Goal: Information Seeking & Learning: Learn about a topic

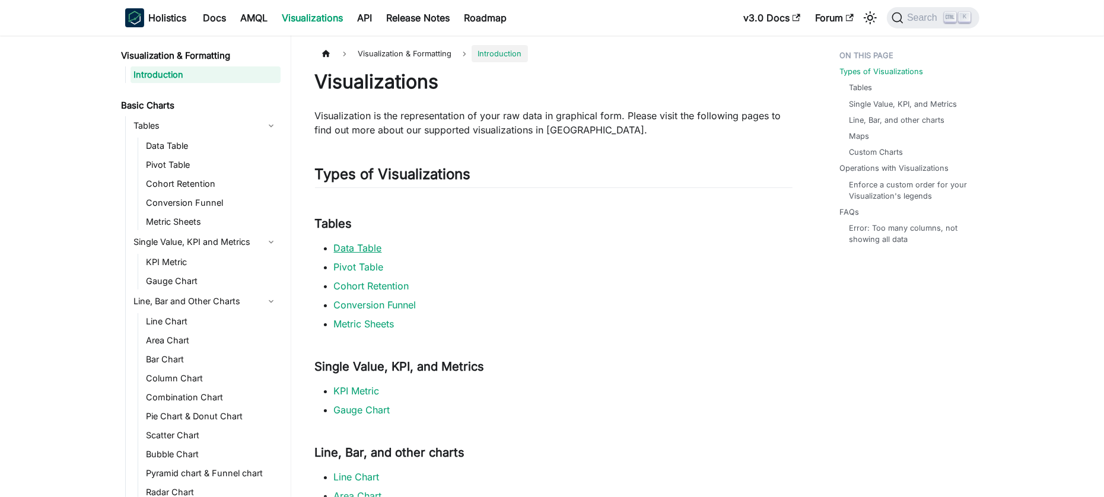
click at [366, 242] on link "Data Table" at bounding box center [358, 248] width 48 height 12
click at [356, 262] on link "Pivot Table" at bounding box center [359, 267] width 50 height 12
click at [354, 286] on link "Cohort Retention" at bounding box center [371, 286] width 75 height 12
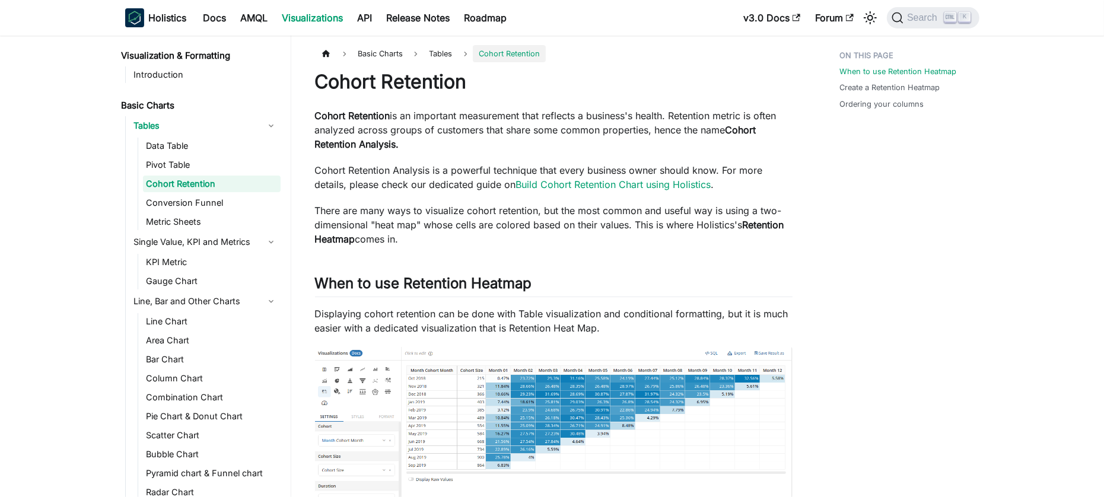
scroll to position [205, 0]
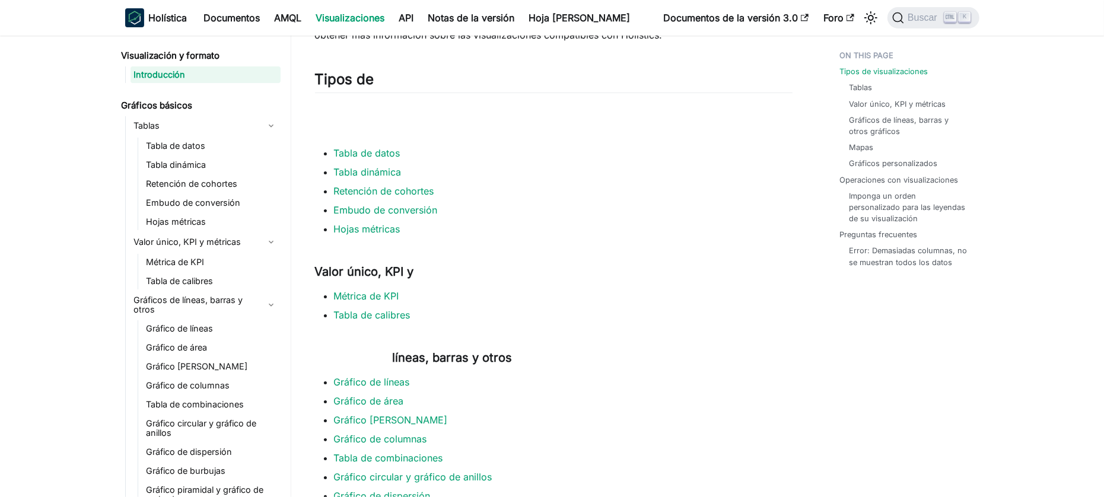
scroll to position [96, 0]
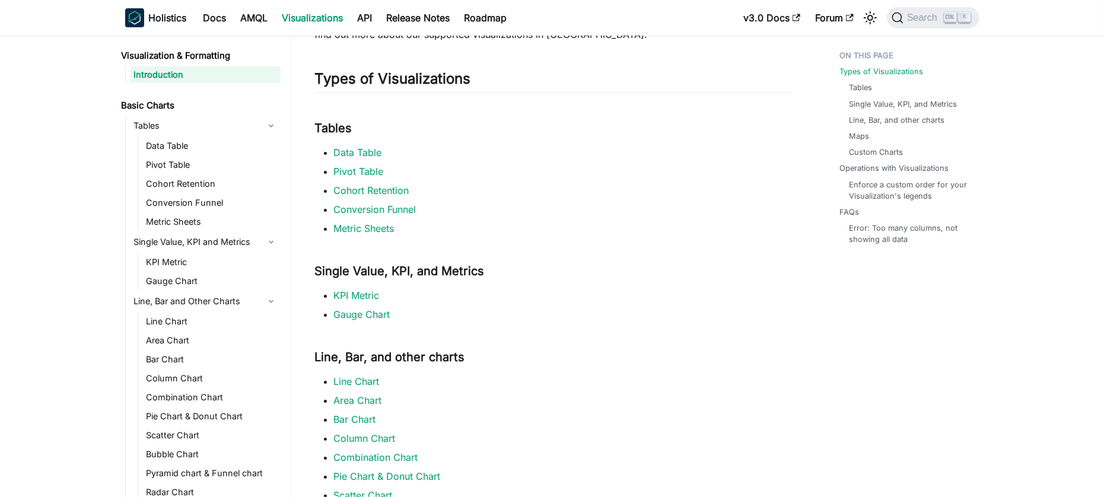
click at [630, 194] on li "Cohort Retention" at bounding box center [563, 190] width 459 height 14
click at [368, 189] on link "Cohort Retention" at bounding box center [371, 191] width 75 height 12
click at [386, 217] on ul "Data Table Pivot Table Cohort Retention Conversion Funnel Metric Sheets" at bounding box center [554, 190] width 478 height 90
click at [386, 215] on li "Conversion Funnel" at bounding box center [563, 209] width 459 height 14
click at [380, 211] on link "Conversion Funnel" at bounding box center [375, 210] width 82 height 12
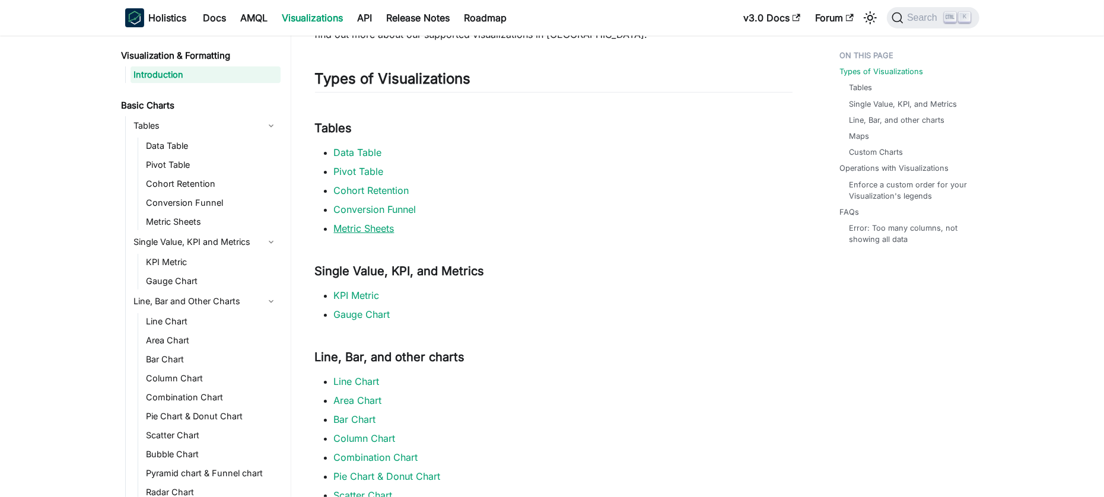
click at [378, 233] on link "Metric Sheets" at bounding box center [364, 228] width 61 height 12
click at [360, 294] on link "KPI Metric" at bounding box center [357, 296] width 46 height 12
click at [365, 309] on link "Gauge Chart" at bounding box center [362, 315] width 56 height 12
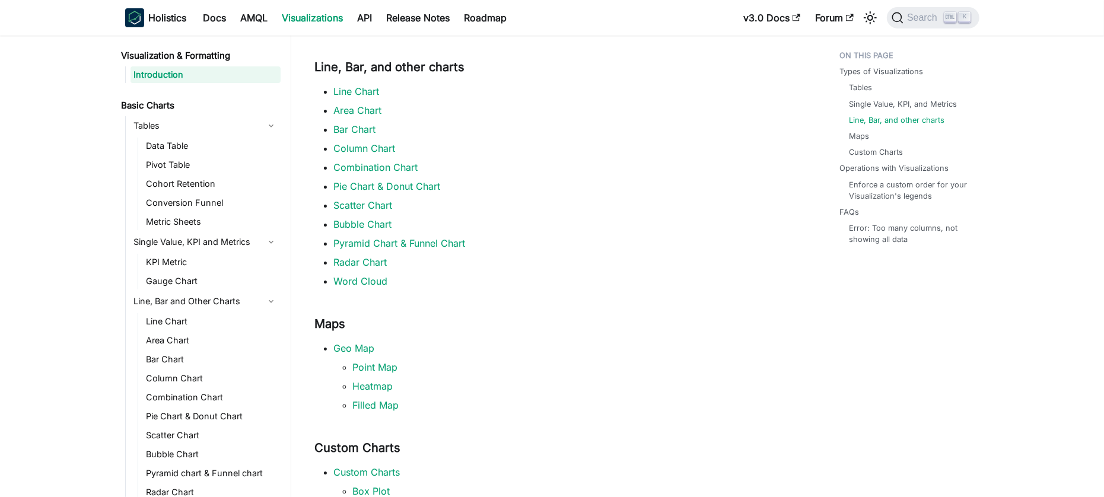
scroll to position [387, 0]
click at [360, 92] on link "Line Chart" at bounding box center [357, 90] width 46 height 12
click at [361, 110] on link "Area Chart" at bounding box center [358, 109] width 48 height 12
click at [363, 123] on link "Bar Chart" at bounding box center [355, 128] width 42 height 12
click at [373, 145] on link "Column Chart" at bounding box center [365, 147] width 62 height 12
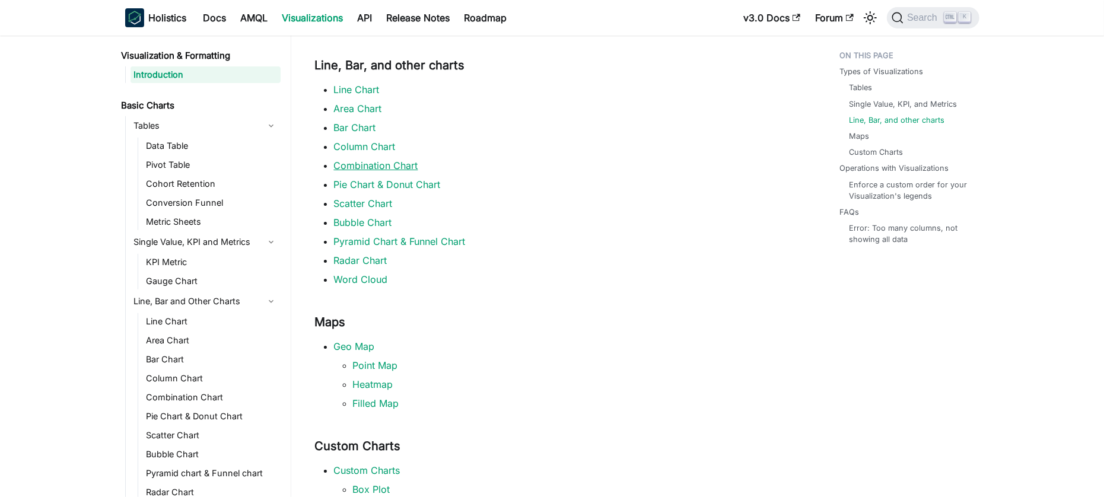
click at [379, 168] on link "Combination Chart" at bounding box center [376, 166] width 84 height 12
click at [384, 182] on link "Pie Chart & Donut Chart" at bounding box center [387, 185] width 107 height 12
click at [373, 206] on link "Scatter Chart" at bounding box center [363, 204] width 59 height 12
click at [373, 217] on link "Bubble Chart" at bounding box center [363, 223] width 58 height 12
click at [385, 239] on link "Pyramid Chart & Funnel Chart" at bounding box center [400, 242] width 132 height 12
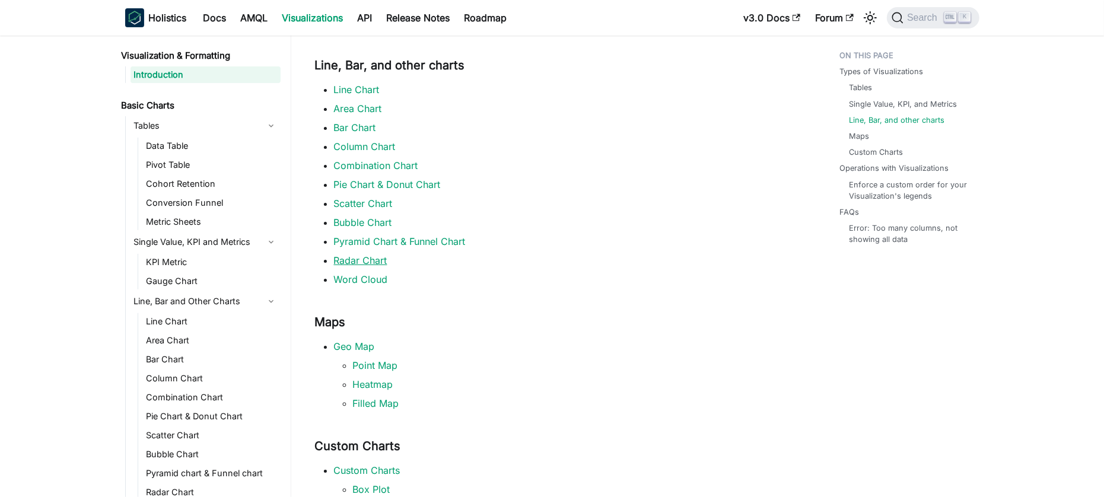
click at [371, 257] on link "Radar Chart" at bounding box center [360, 261] width 53 height 12
click at [367, 282] on link "Word Cloud" at bounding box center [361, 280] width 54 height 12
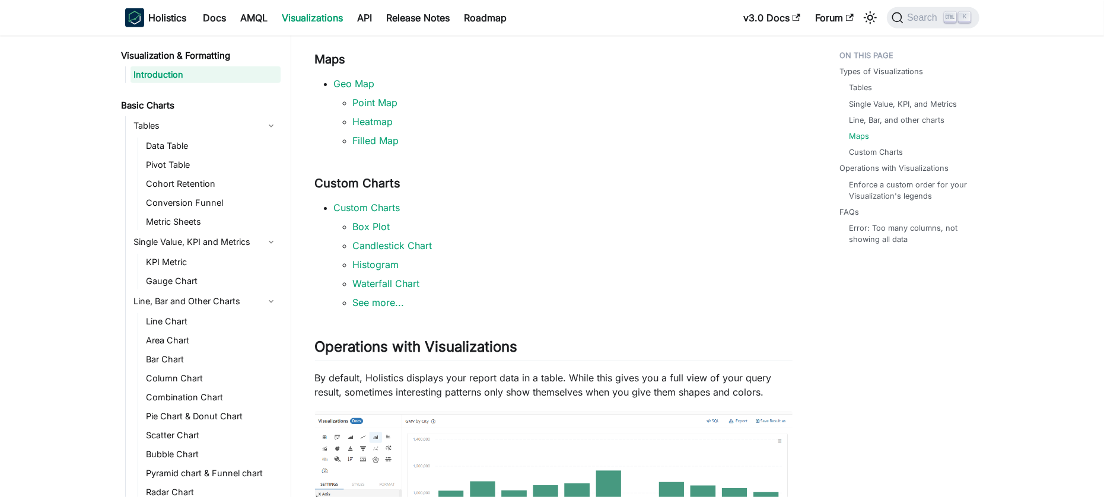
scroll to position [653, 0]
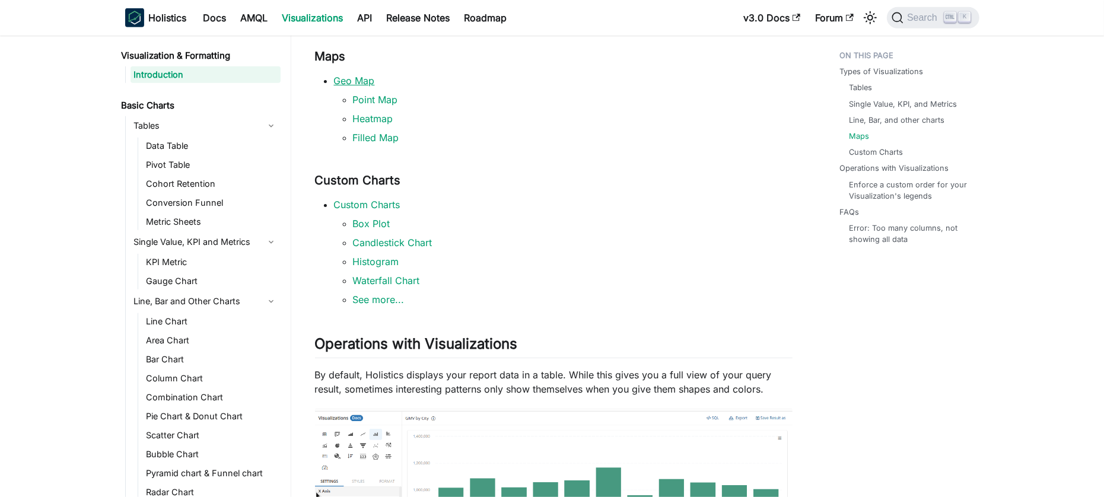
click at [361, 78] on link "Geo Map" at bounding box center [354, 81] width 41 height 12
click at [373, 96] on link "Point Map" at bounding box center [375, 100] width 45 height 12
click at [374, 120] on link "Heatmap" at bounding box center [373, 119] width 40 height 12
click at [378, 132] on link "Filled Map" at bounding box center [376, 138] width 46 height 12
click at [374, 209] on link "Custom Charts" at bounding box center [367, 205] width 66 height 12
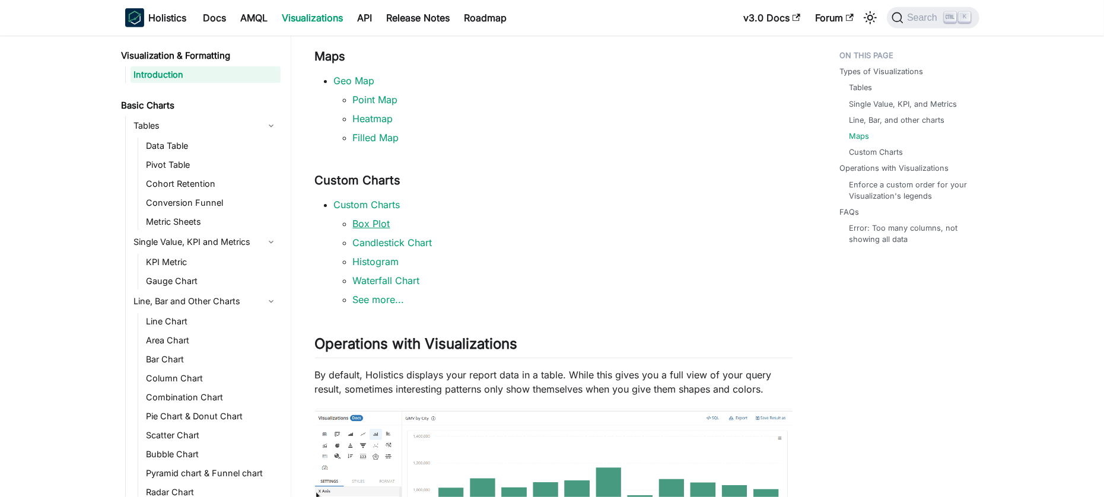
click at [375, 222] on link "Box Plot" at bounding box center [371, 224] width 37 height 12
click at [384, 244] on link "Candlestick Chart" at bounding box center [393, 243] width 80 height 12
click at [377, 257] on link "Histogram" at bounding box center [376, 262] width 46 height 12
click at [385, 283] on link "Waterfall Chart" at bounding box center [386, 281] width 67 height 12
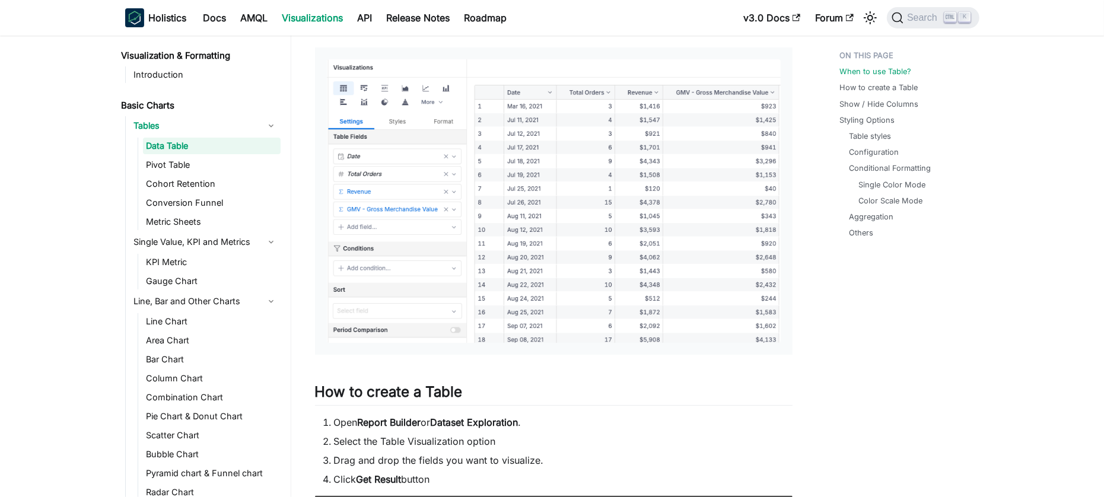
scroll to position [174, 0]
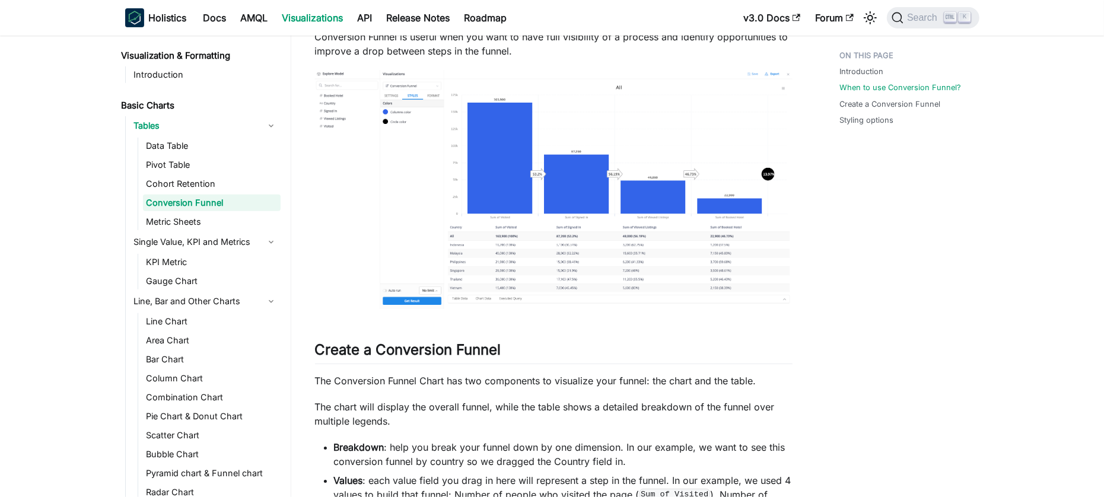
scroll to position [428, 0]
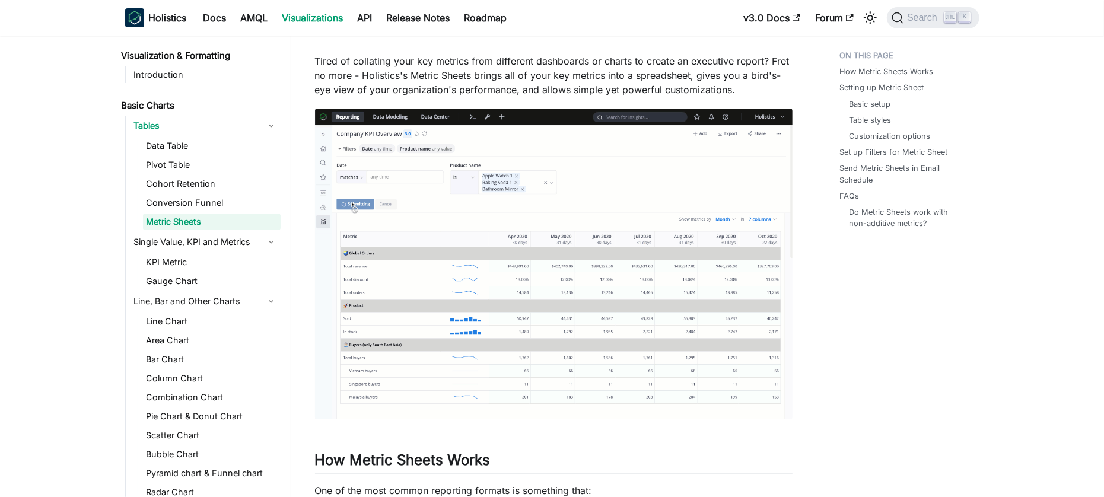
scroll to position [61, 0]
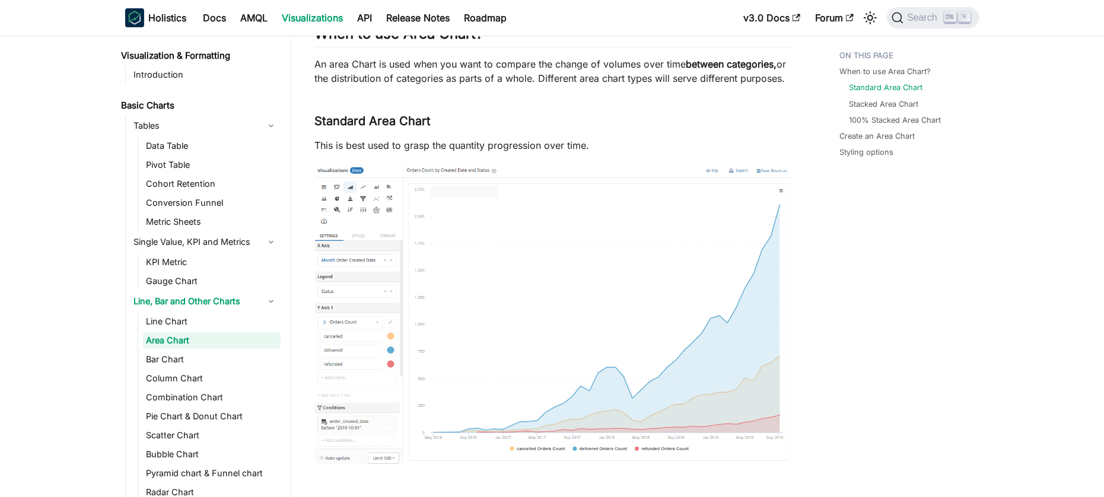
scroll to position [155, 0]
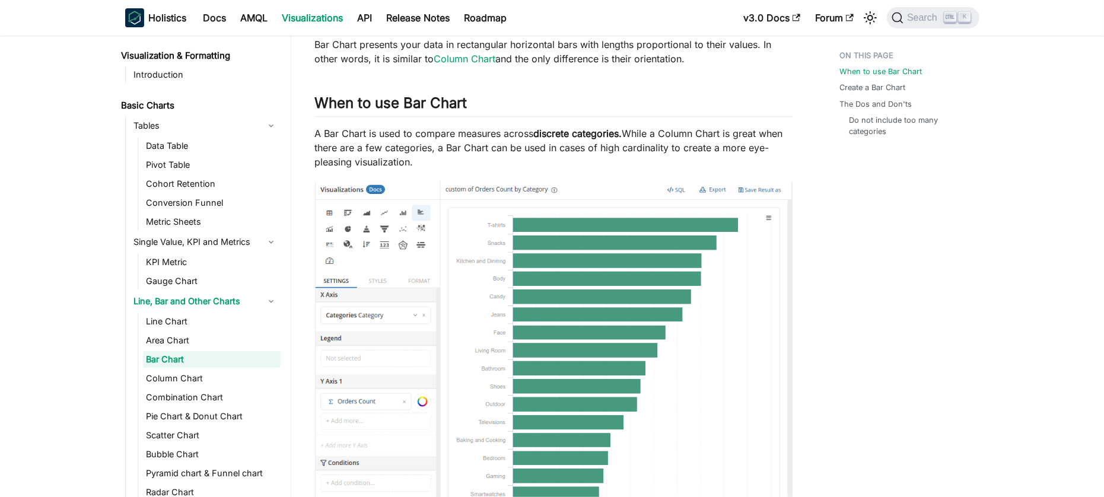
scroll to position [70, 0]
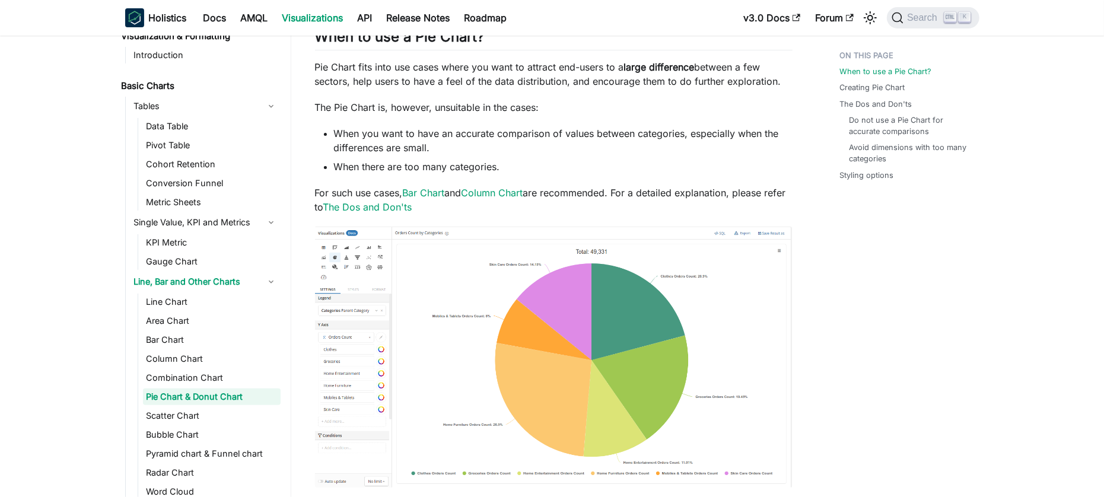
scroll to position [139, 0]
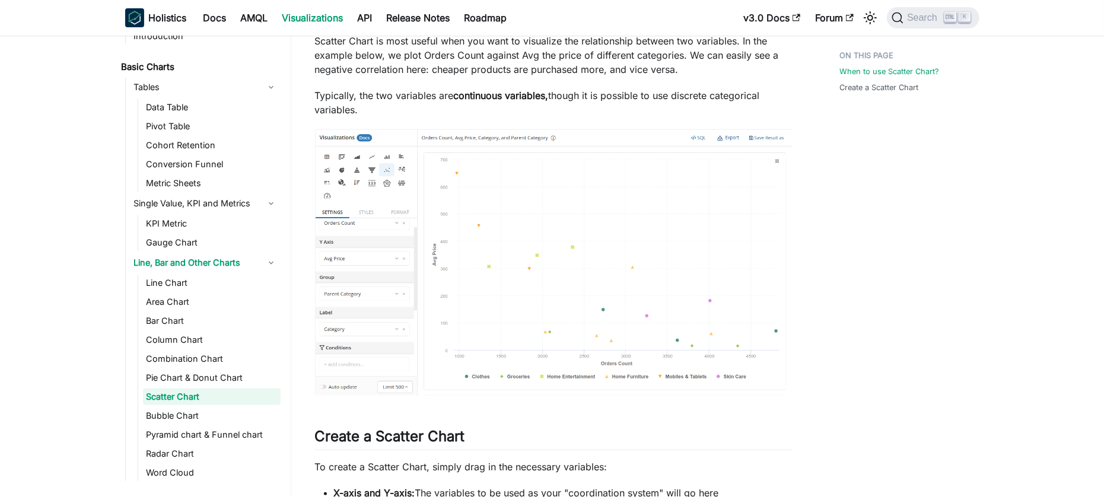
scroll to position [167, 0]
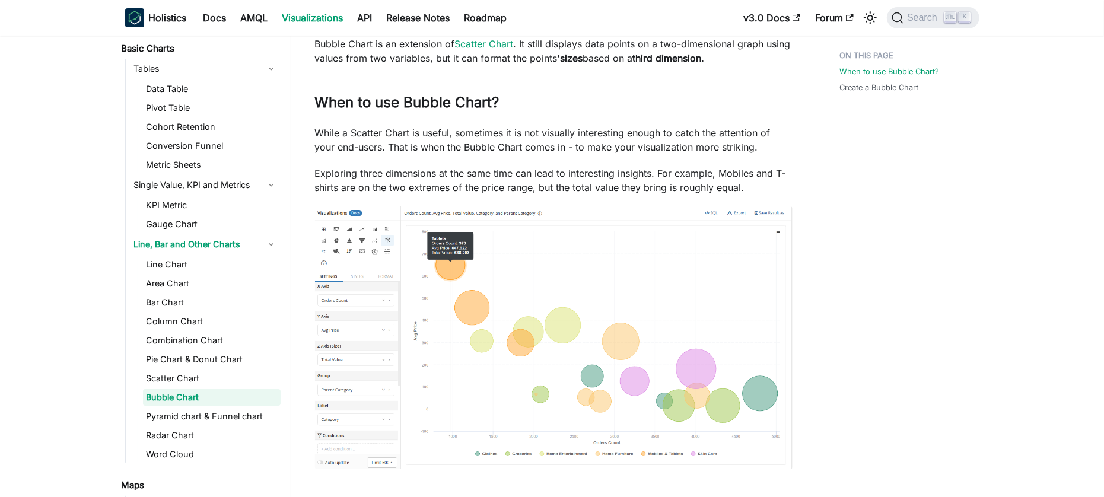
scroll to position [74, 0]
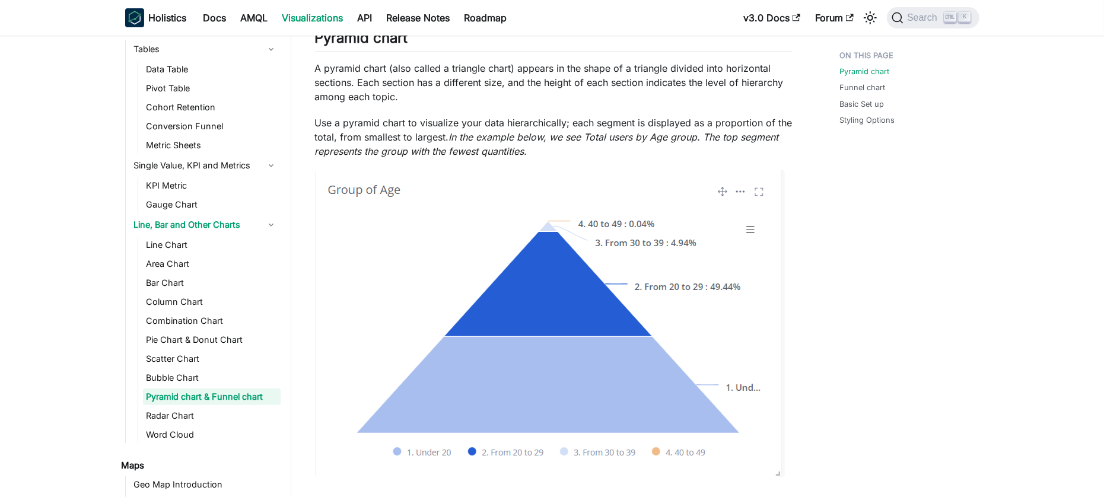
scroll to position [96, 0]
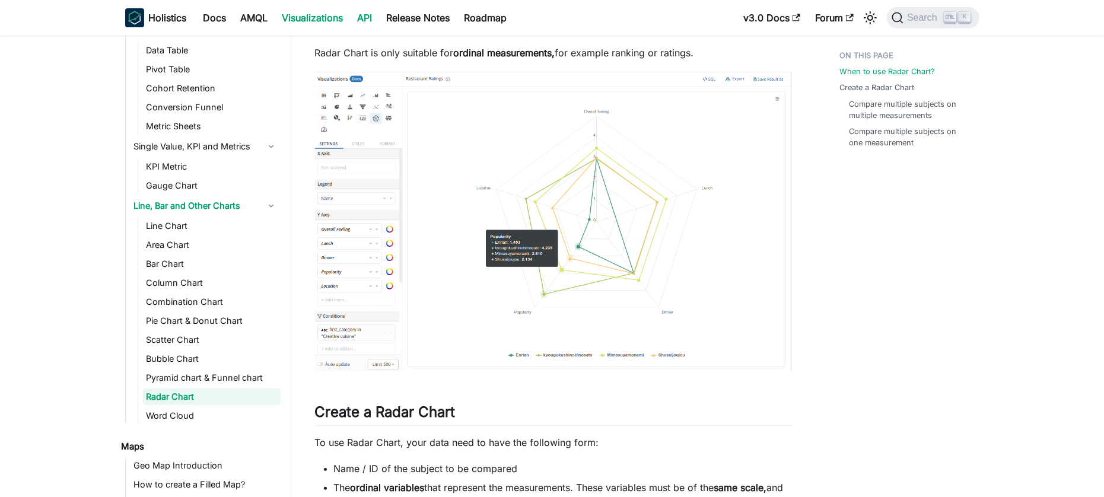
scroll to position [205, 0]
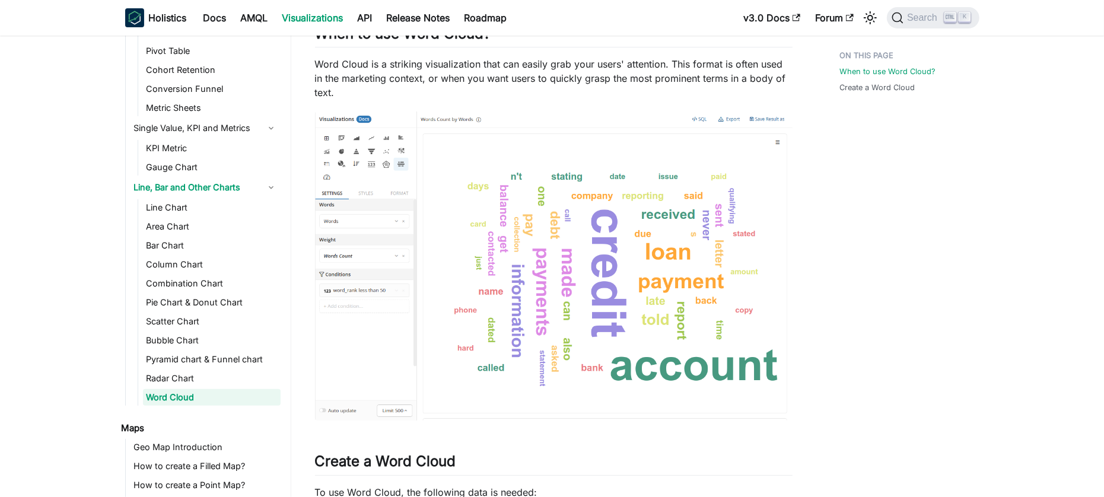
scroll to position [148, 0]
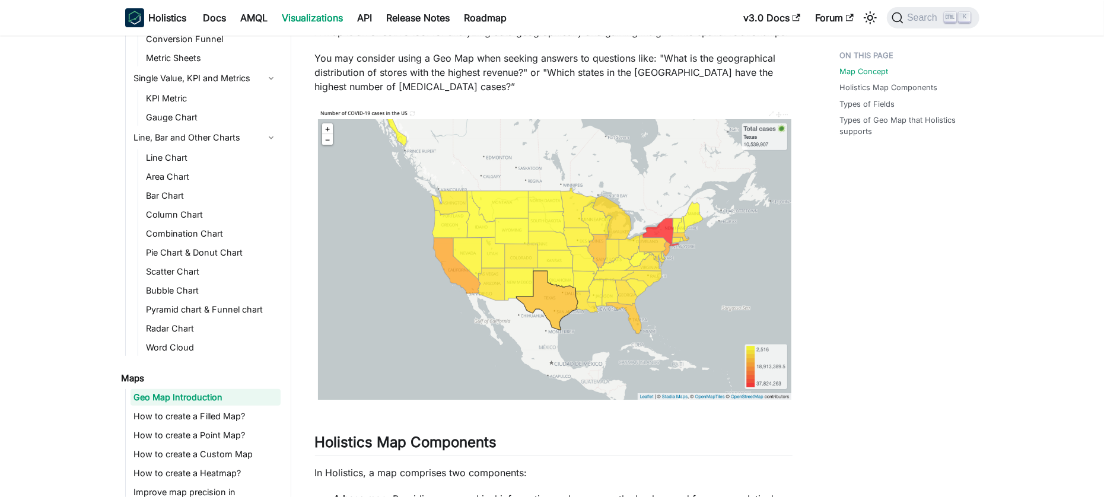
scroll to position [131, 0]
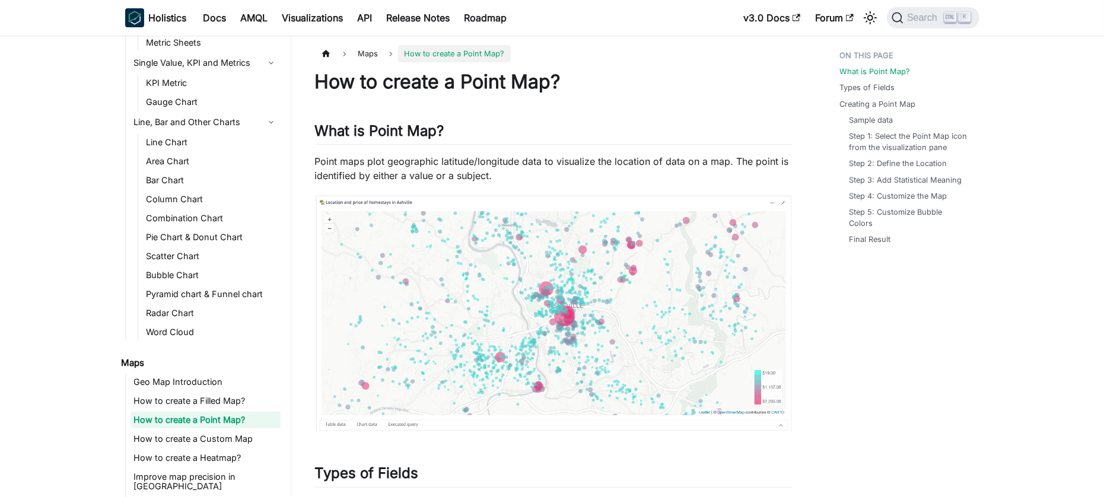
scroll to position [202, 0]
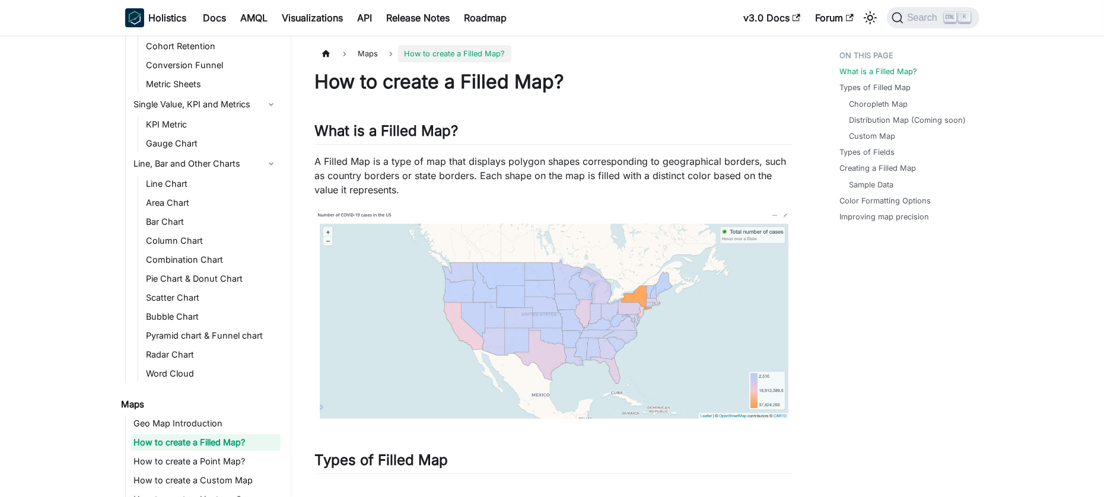
scroll to position [183, 0]
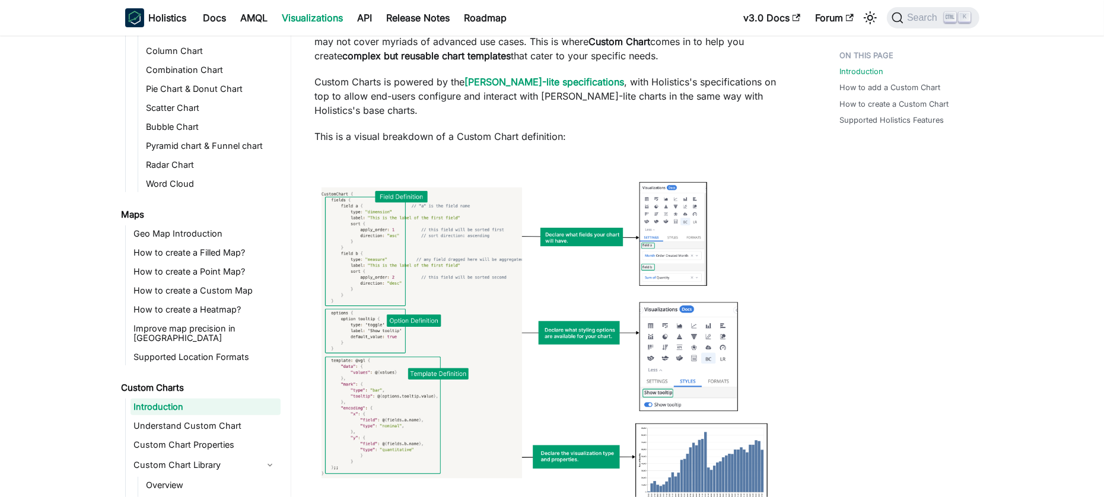
scroll to position [253, 0]
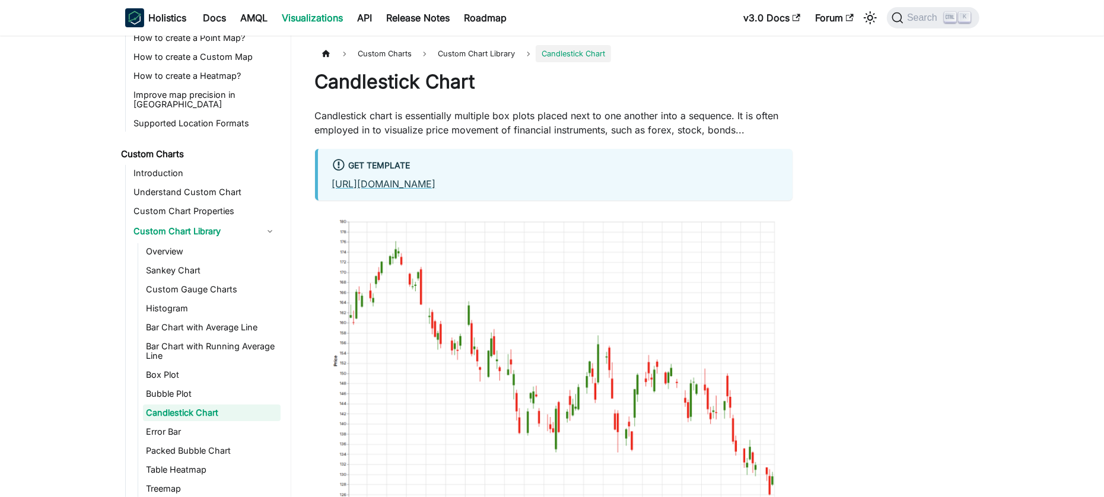
scroll to position [568, 0]
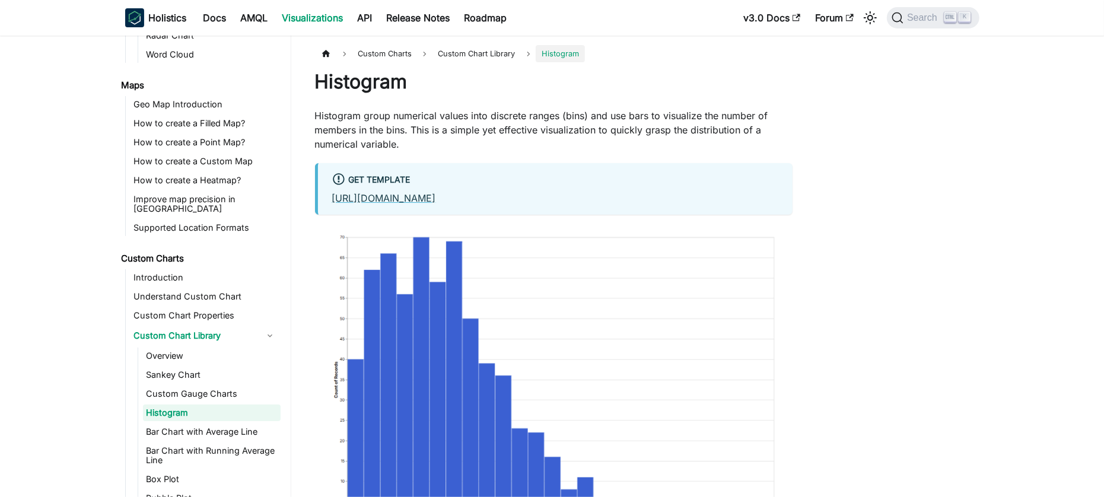
scroll to position [463, 0]
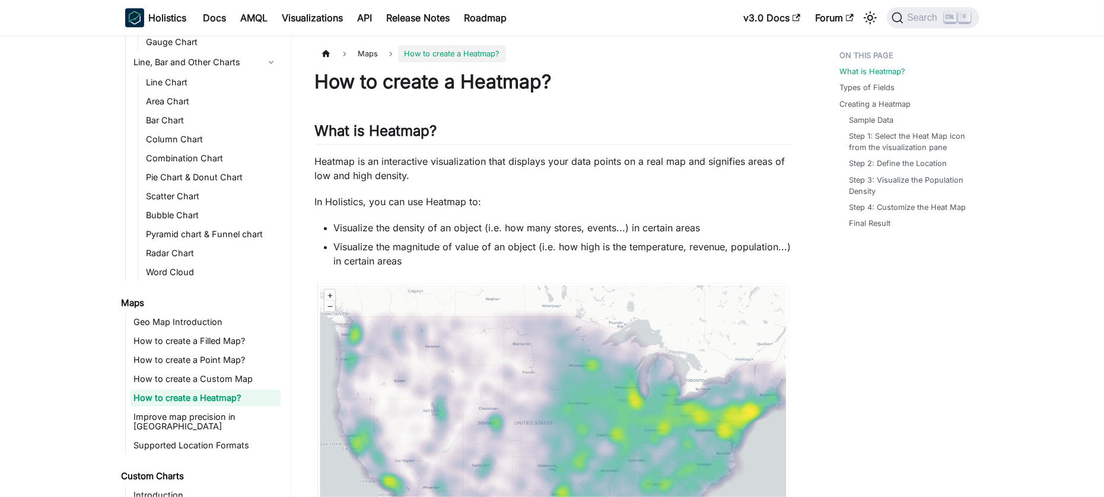
scroll to position [240, 0]
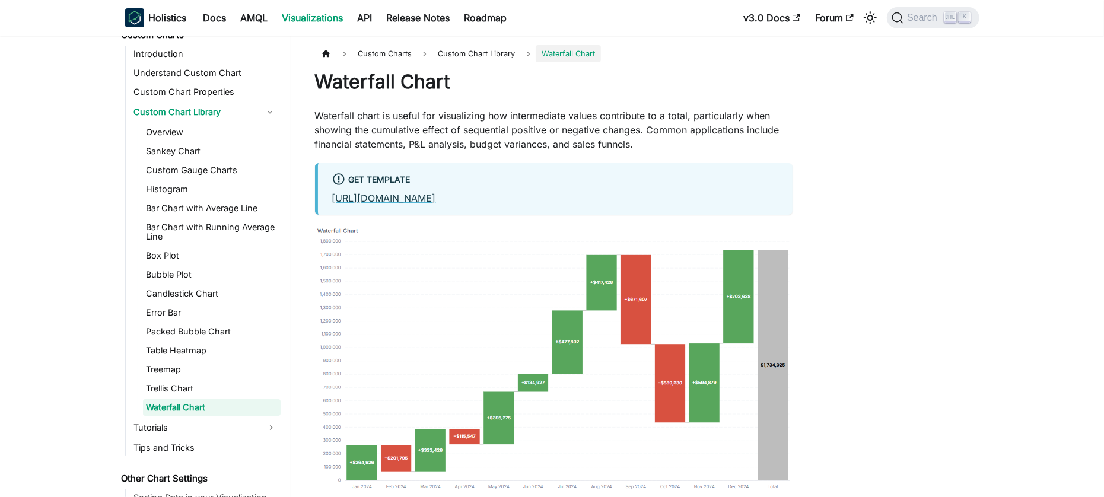
scroll to position [681, 0]
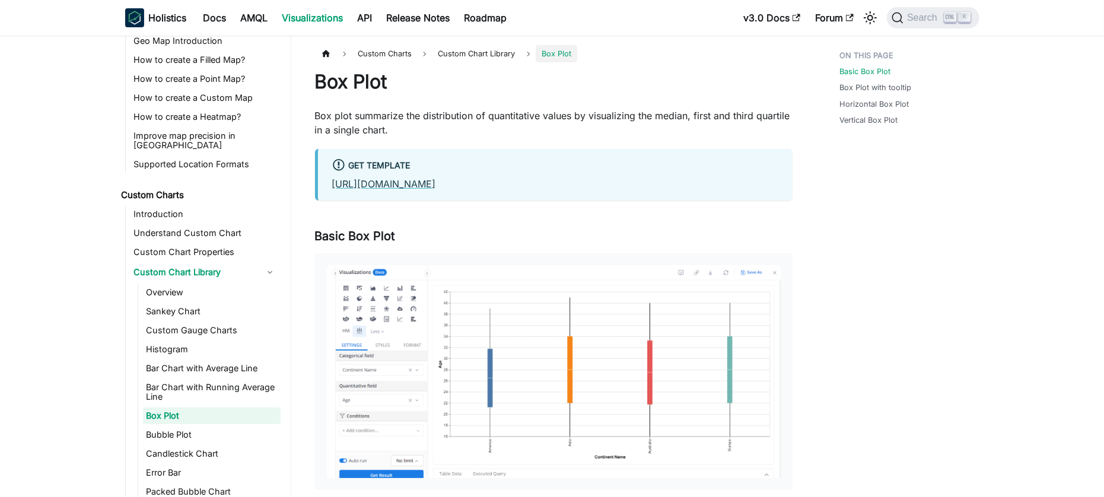
scroll to position [529, 0]
